Goal: Task Accomplishment & Management: Use online tool/utility

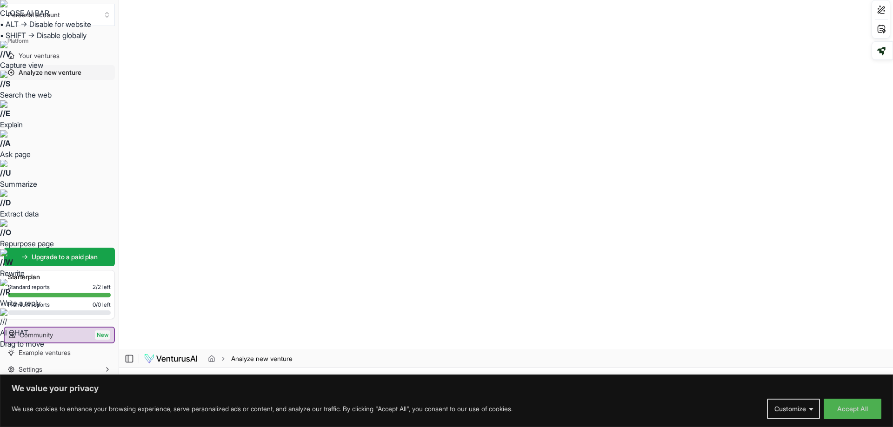
click at [567, 174] on html "CLOSE AI BAR • ALT → Disable for website • SHIFT → Disable globally // V Captur…" at bounding box center [446, 213] width 893 height 427
select select "advanced"
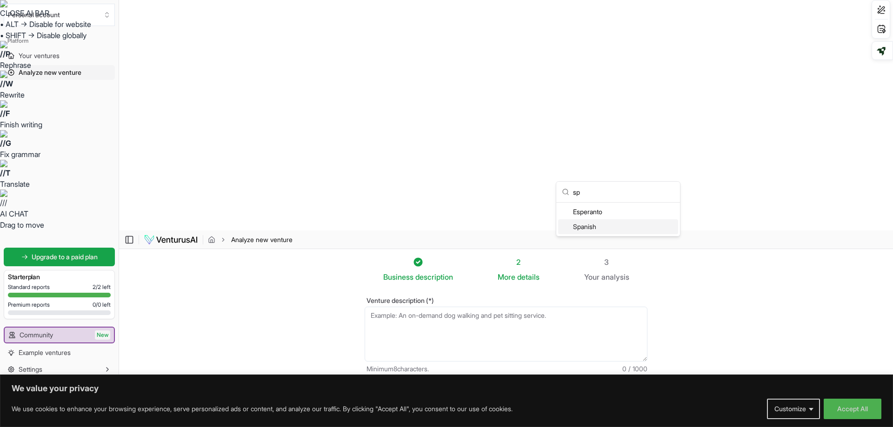
type input "sp"
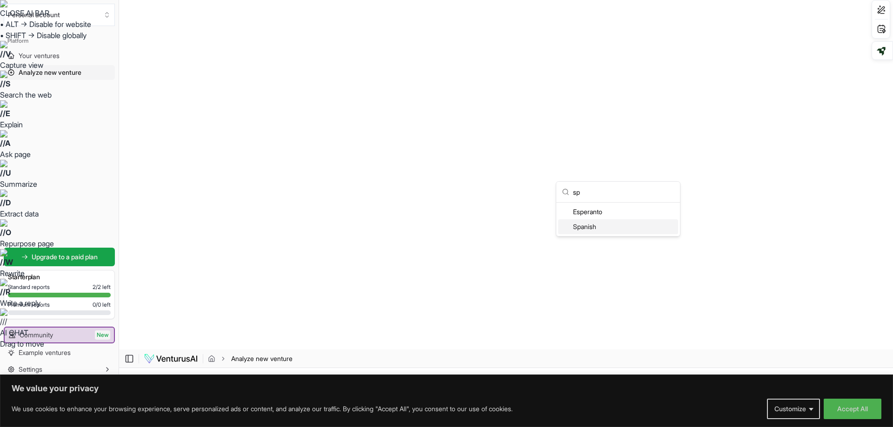
click at [582, 226] on div "Spanish" at bounding box center [618, 226] width 120 height 15
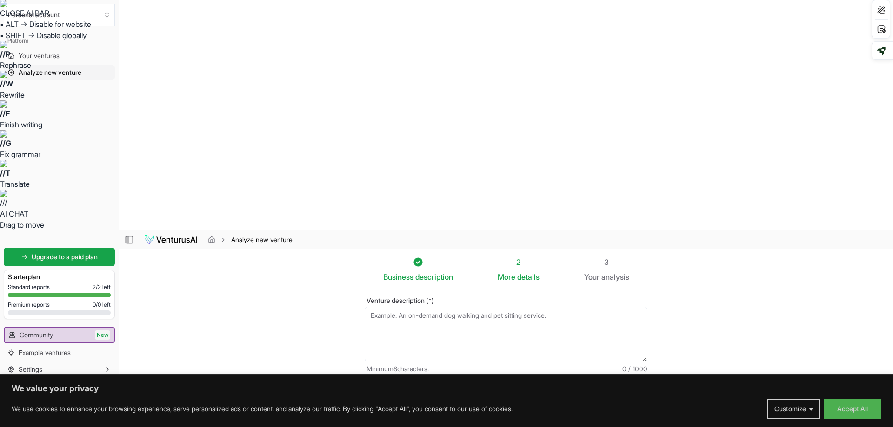
type input "c"
type input "a"
type input "slim and healts"
click at [407, 307] on textarea "Venture description (*)" at bounding box center [506, 334] width 283 height 55
click at [384, 307] on textarea "Venture description (*)" at bounding box center [506, 334] width 283 height 55
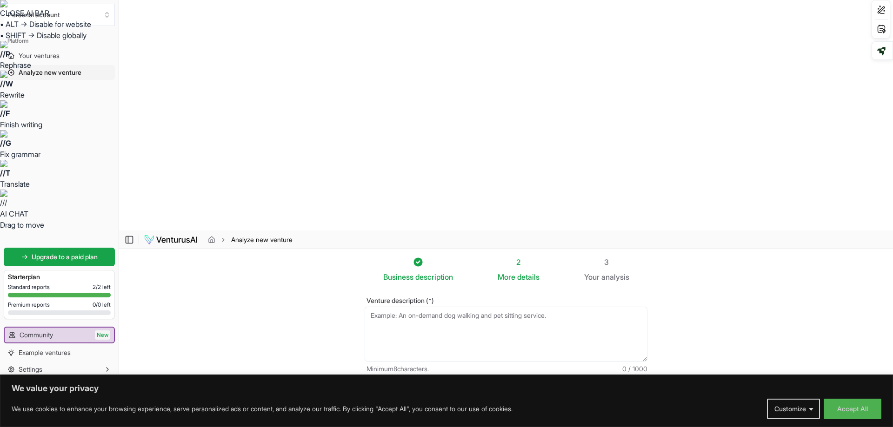
paste textarea "deseas montar un centro de antienvejecimiento, salud y estética que combine var…"
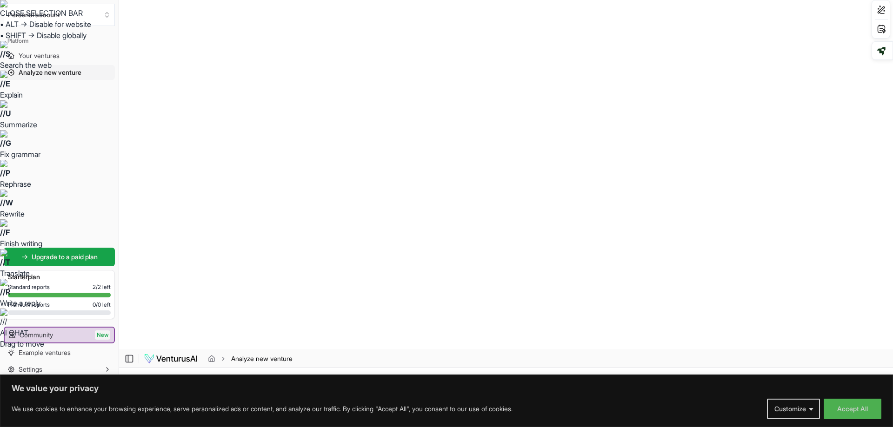
scroll to position [93, 0]
drag, startPoint x: 370, startPoint y: 81, endPoint x: 519, endPoint y: 145, distance: 162.0
type textarea "deseas montar un centro de antienvejecimiento, salud y estética que combine var…"
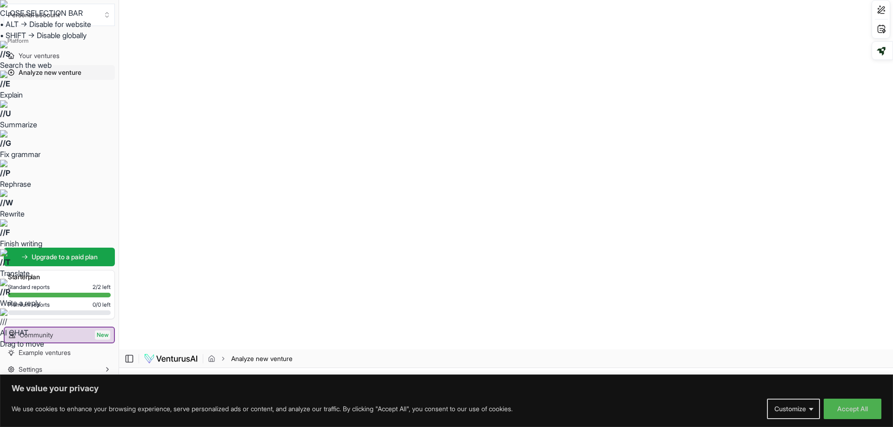
drag, startPoint x: 370, startPoint y: 85, endPoint x: 621, endPoint y: 140, distance: 256.8
paste textarea "Analiza el potencial de éxito de un centro de antienvejecimiento, salud y estét…"
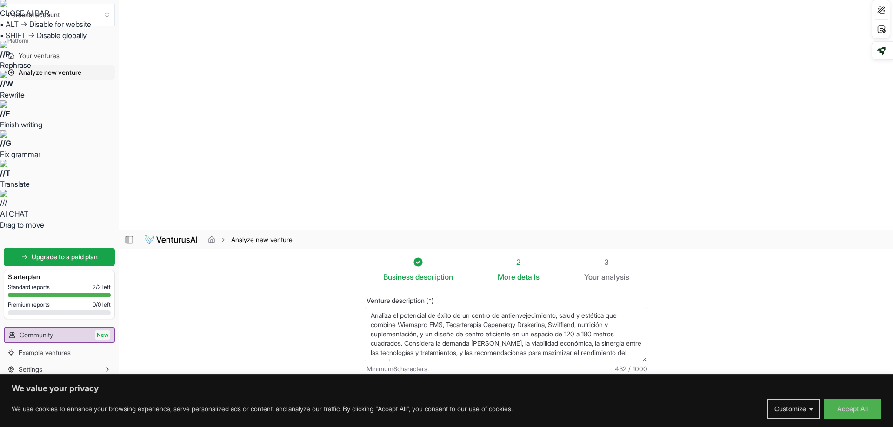
scroll to position [9, 0]
type textarea "Analiza el potencial de éxito de un centro de antienvejecimiento, salud y estét…"
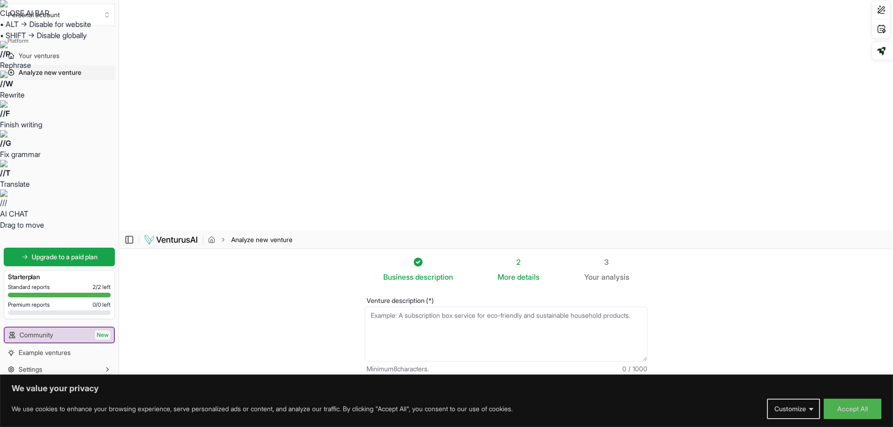
paste textarea "Analiza el potencial de éxito de un centro de antienvejecimiento, salud y estét…"
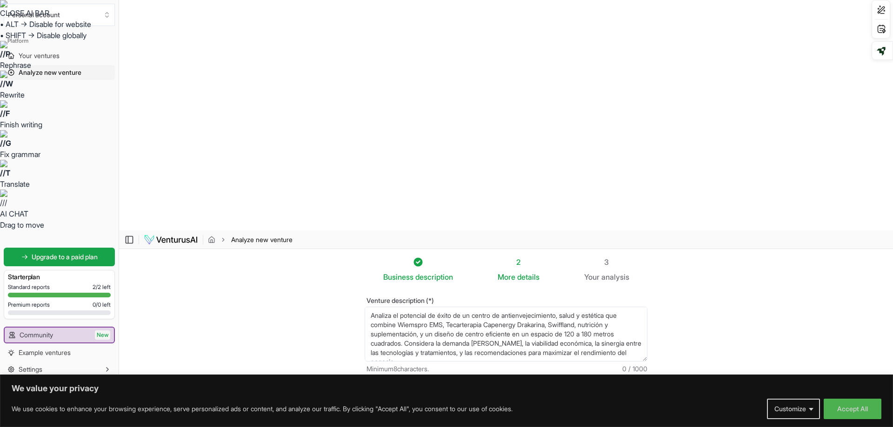
scroll to position [5, 0]
type textarea "Analiza el potencial de éxito de un centro de antienvejecimiento, salud y estét…"
click at [426, 392] on input "Venture name" at bounding box center [434, 401] width 139 height 19
type input "slim and healts"
click at [540, 172] on html "CLOSE AI BAR • ALT → Disable for website • SHIFT → Disable globally // P Rephra…" at bounding box center [446, 213] width 893 height 427
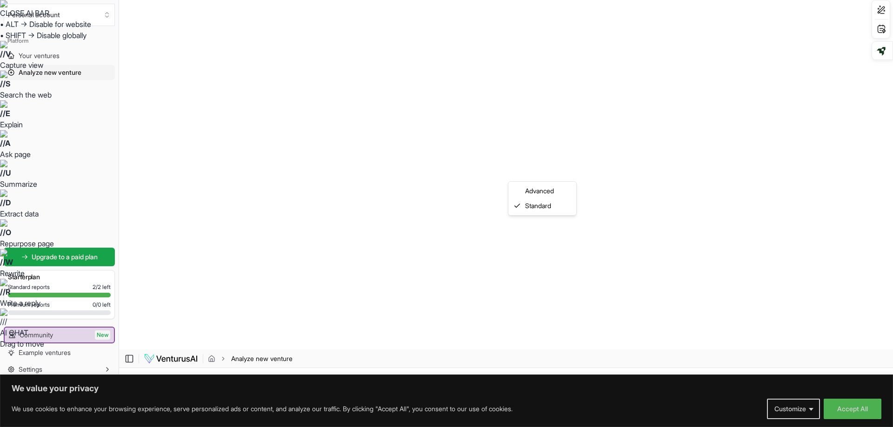
select select "advanced"
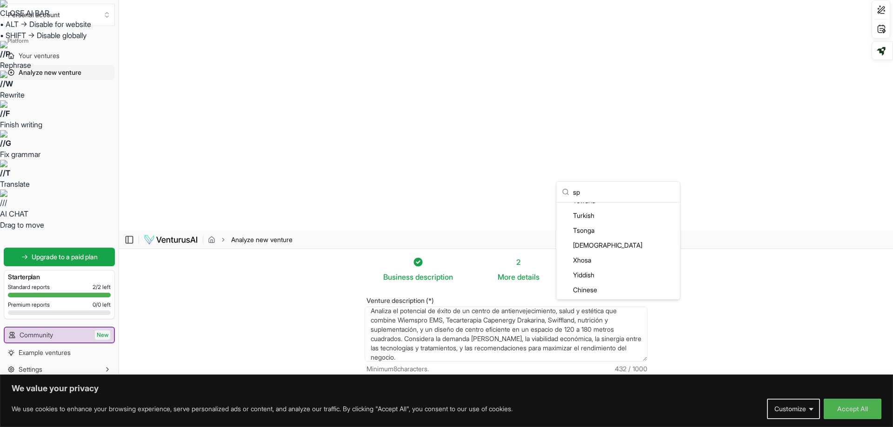
scroll to position [0, 0]
type input "sp"
click at [584, 233] on div "Spanish" at bounding box center [618, 226] width 120 height 15
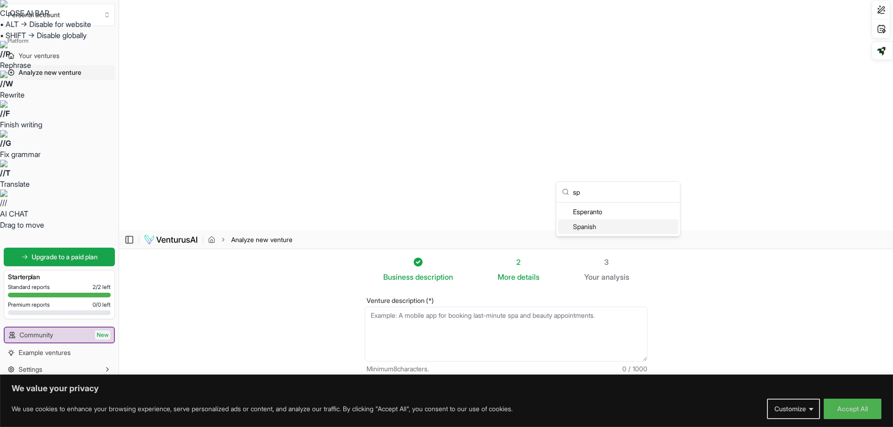
type input "sp"
click at [588, 229] on div "Spanish" at bounding box center [618, 226] width 120 height 15
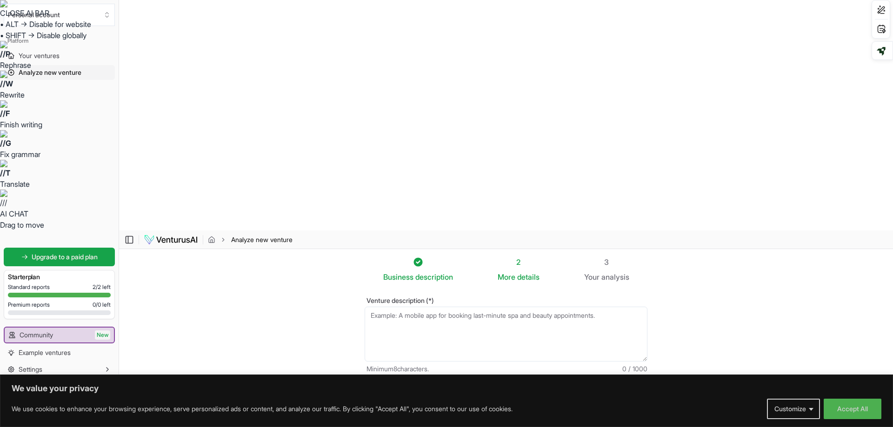
paste textarea "Analiza el potencial de éxito de un centro de antienvejecimiento, salud y estét…"
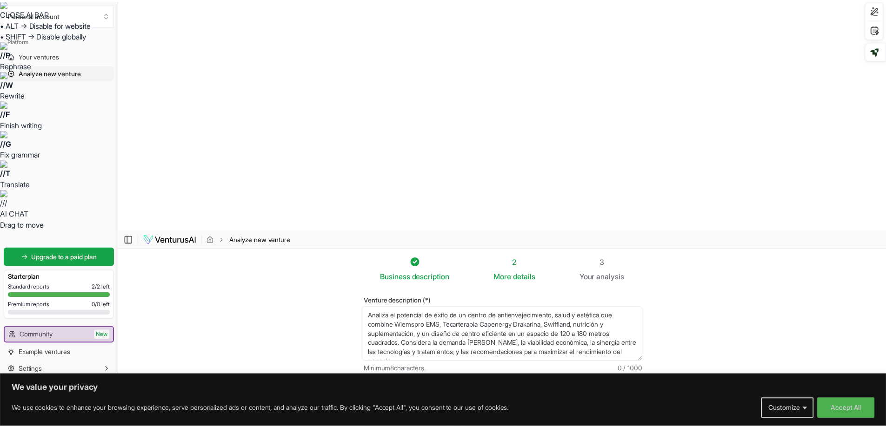
scroll to position [5, 0]
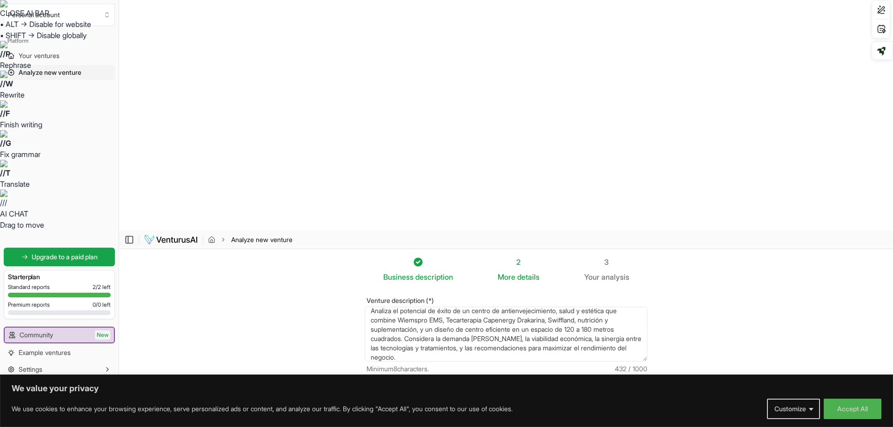
type textarea "Analiza el potencial de éxito de un centro de antienvejecimiento, salud y estét…"
click at [454, 392] on input "Venture name" at bounding box center [434, 401] width 139 height 19
click at [401, 392] on input "slim and healts" at bounding box center [434, 401] width 139 height 19
type input "slim and Healts"
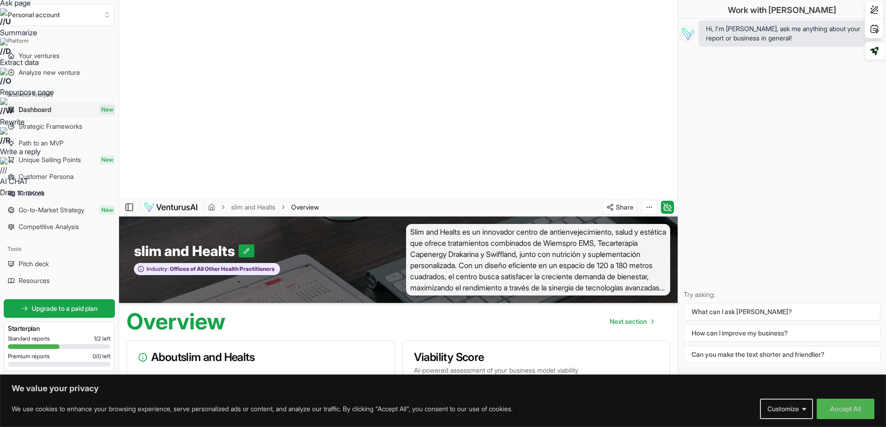
scroll to position [257, 0]
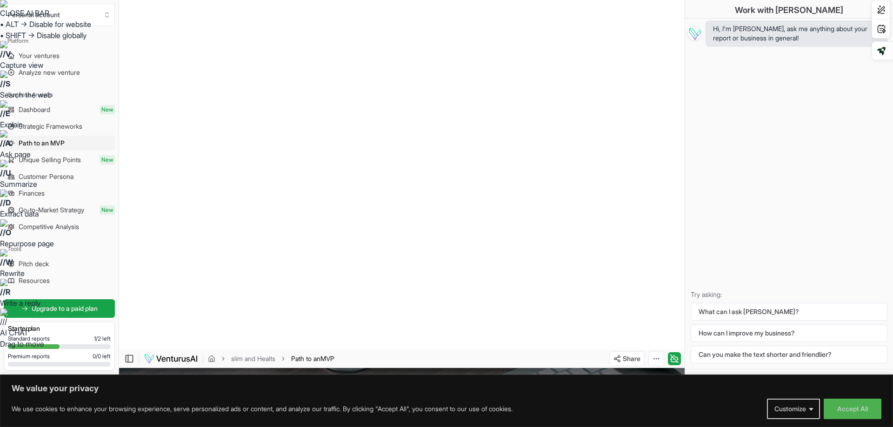
click at [43, 110] on span "Dashboard" at bounding box center [35, 109] width 32 height 9
click at [211, 359] on icon "breadcrumb" at bounding box center [212, 360] width 2 height 3
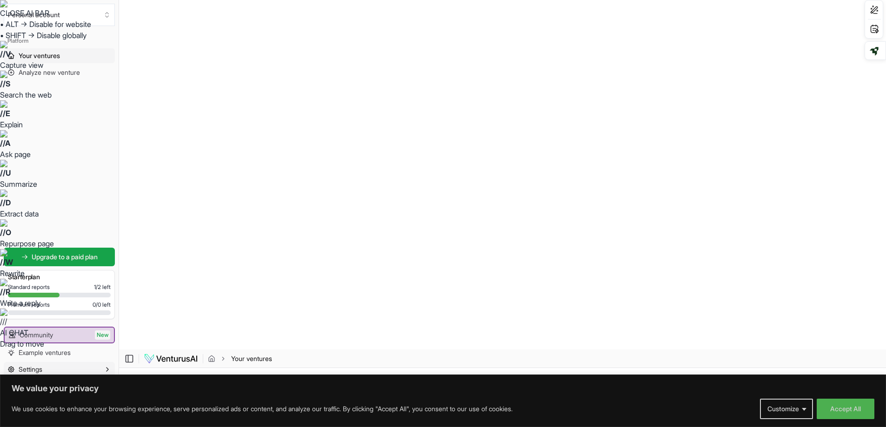
click at [60, 364] on button "Settings" at bounding box center [59, 369] width 111 height 15
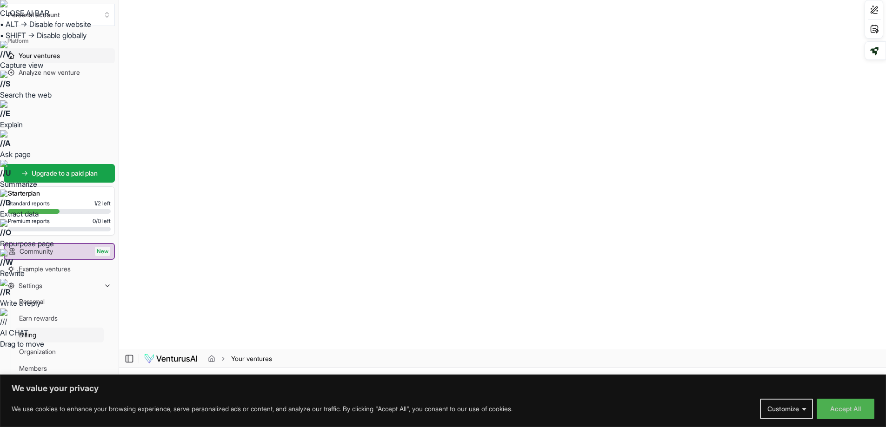
click at [38, 333] on link "Billing" at bounding box center [59, 335] width 88 height 15
click at [45, 60] on link "Your ventures" at bounding box center [59, 55] width 111 height 15
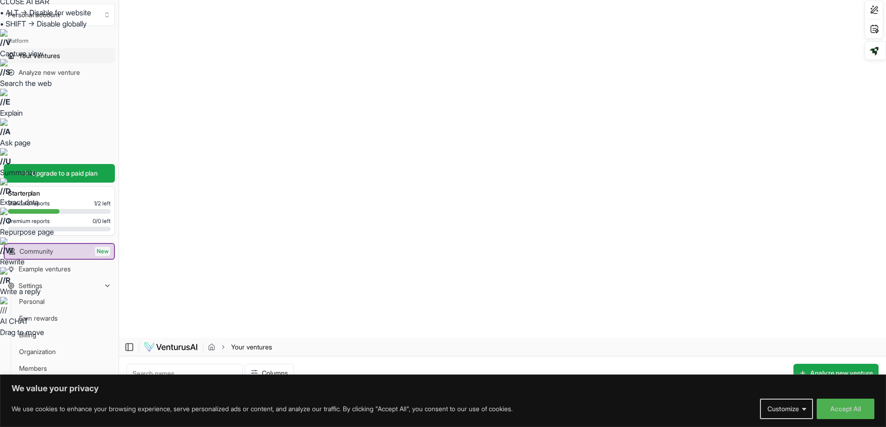
scroll to position [18, 0]
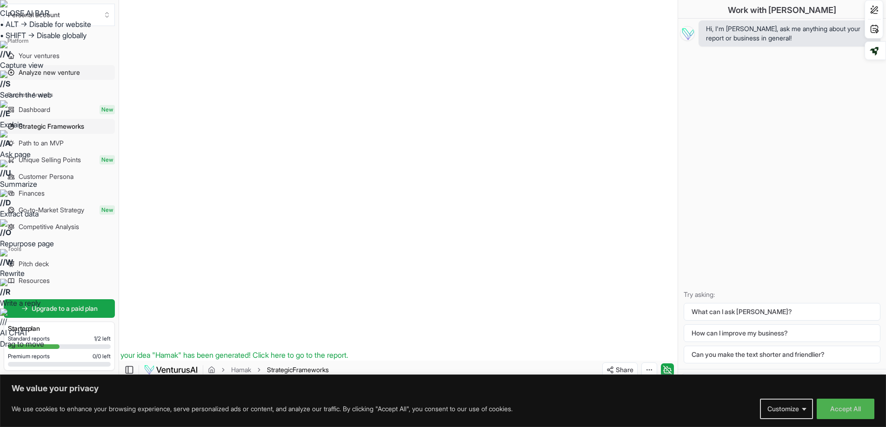
click at [68, 72] on span "Analyze new venture" at bounding box center [49, 72] width 61 height 9
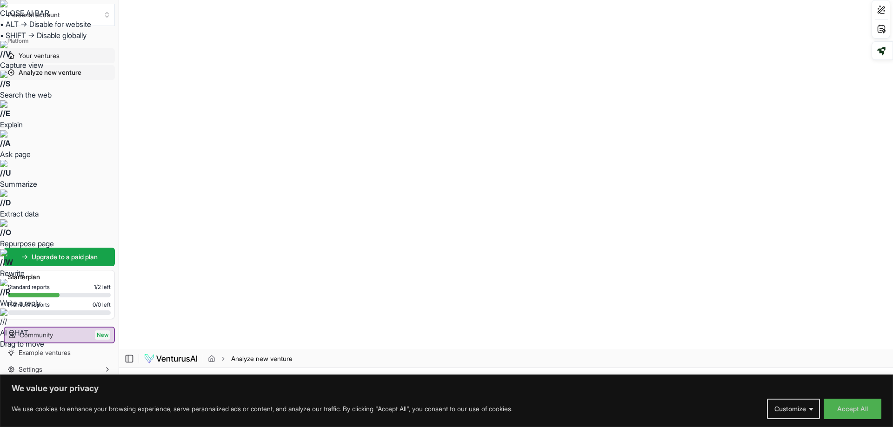
click at [40, 57] on span "Your ventures" at bounding box center [39, 55] width 41 height 9
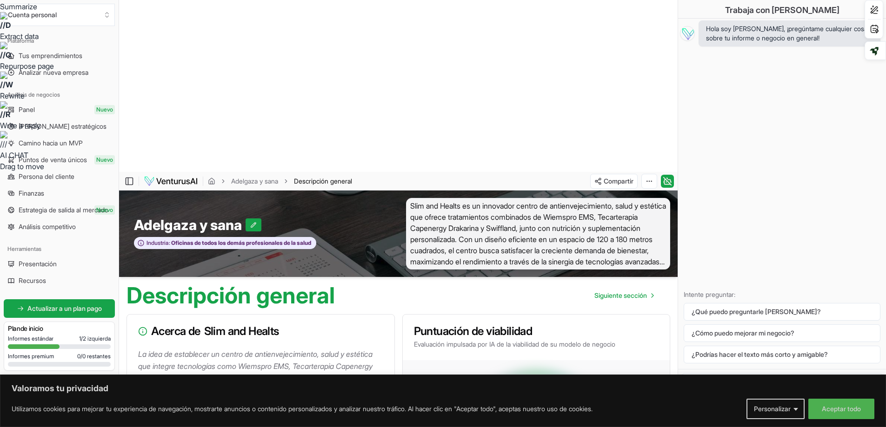
scroll to position [186, 0]
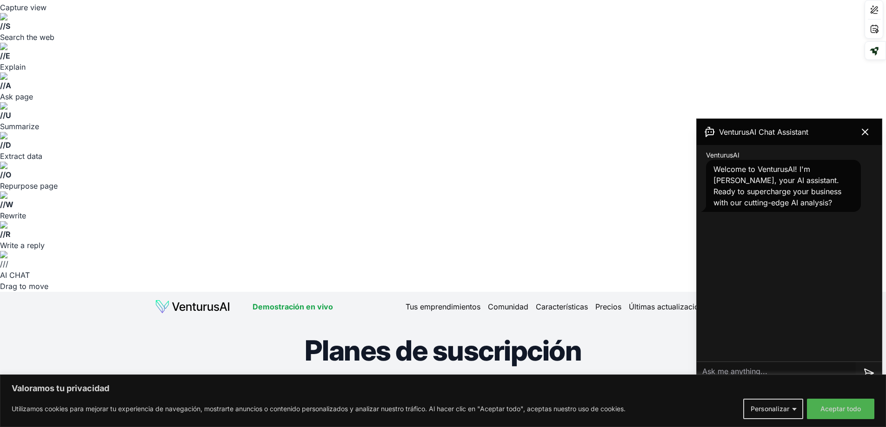
scroll to position [139, 0]
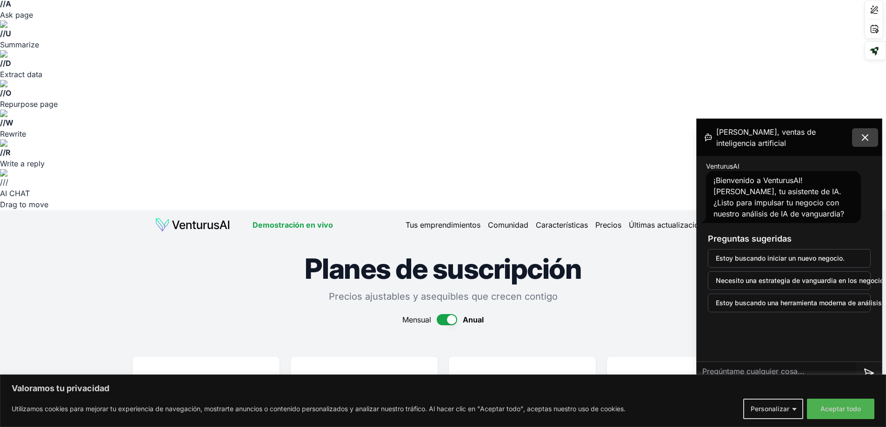
click at [862, 143] on icon at bounding box center [864, 137] width 11 height 11
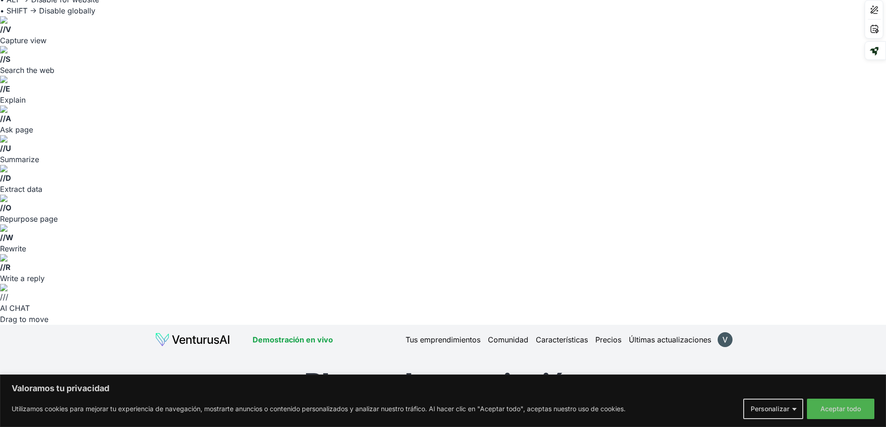
scroll to position [0, 0]
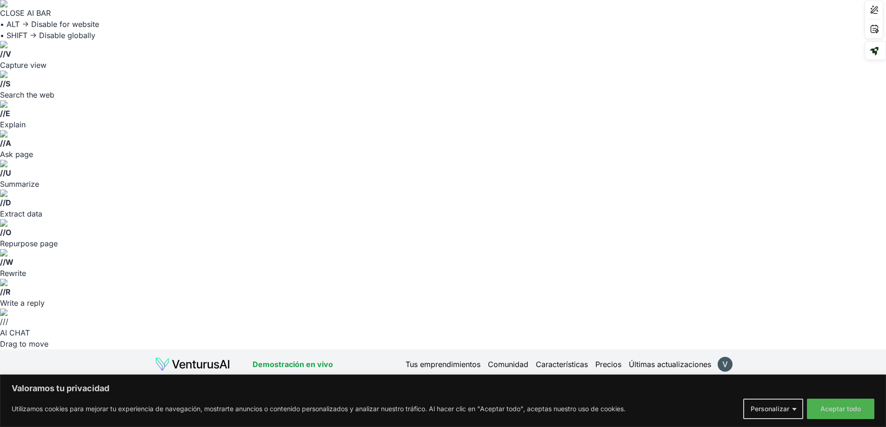
click at [448, 360] on font "Tus emprendimientos" at bounding box center [442, 364] width 75 height 9
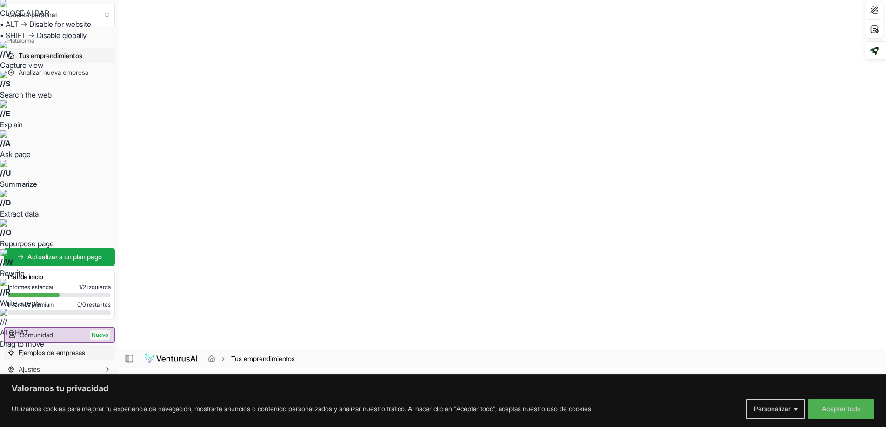
click at [56, 354] on font "Ejemplos de empresas" at bounding box center [52, 353] width 66 height 8
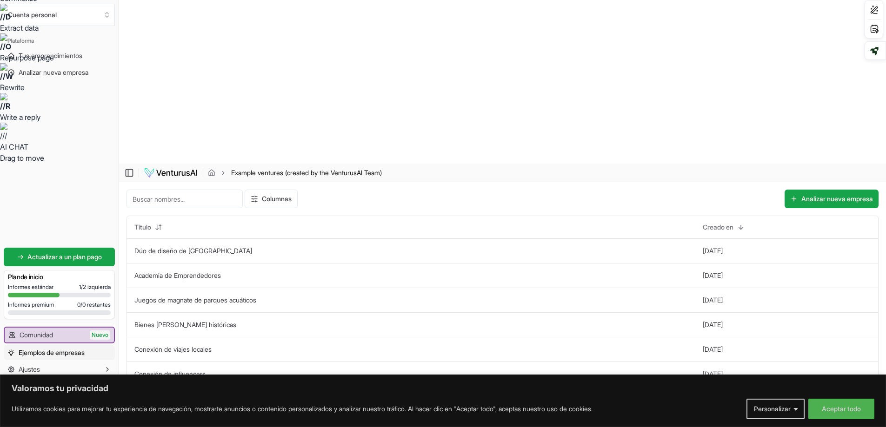
scroll to position [213, 0]
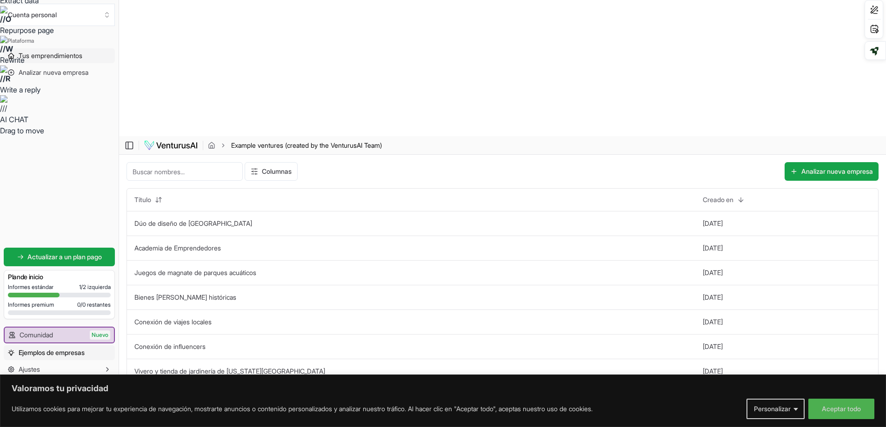
click at [45, 56] on font "Tus emprendimientos" at bounding box center [51, 56] width 64 height 8
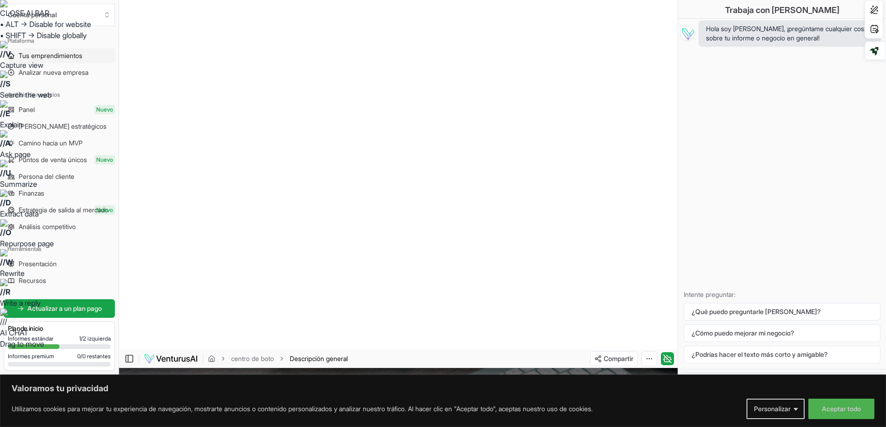
click at [54, 54] on font "Tus emprendimientos" at bounding box center [51, 56] width 64 height 8
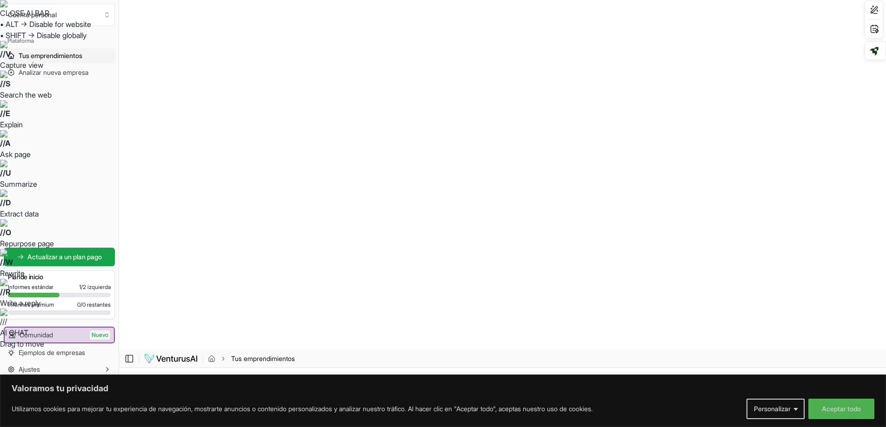
scroll to position [18, 0]
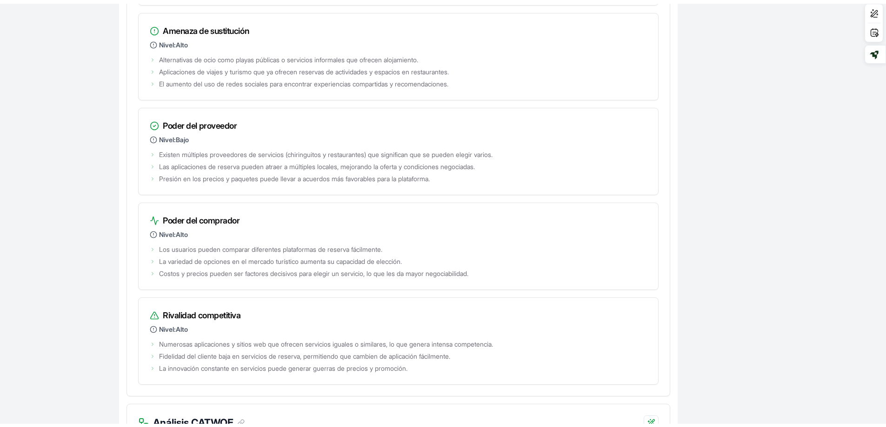
scroll to position [1896, 0]
